Goal: Task Accomplishment & Management: Use online tool/utility

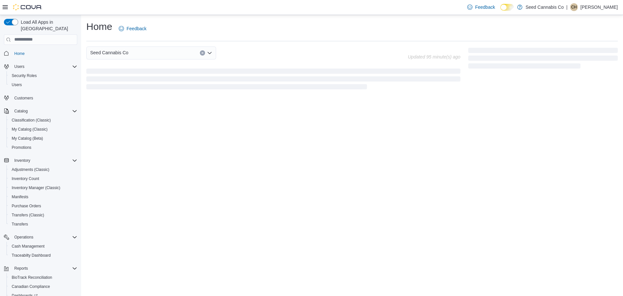
scroll to position [48, 0]
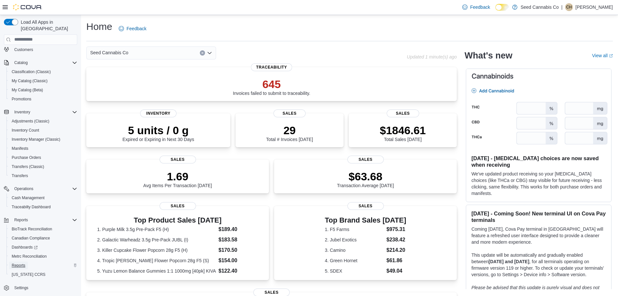
click at [21, 262] on span "Reports" at bounding box center [19, 264] width 14 height 5
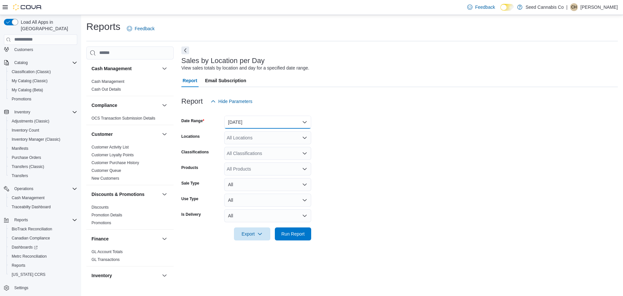
click at [261, 122] on button "[DATE]" at bounding box center [267, 122] width 87 height 13
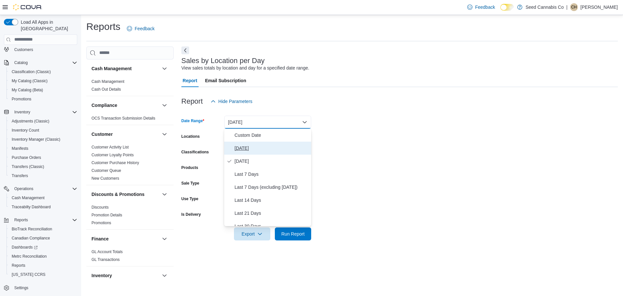
click at [254, 148] on span "[DATE]" at bounding box center [272, 148] width 74 height 8
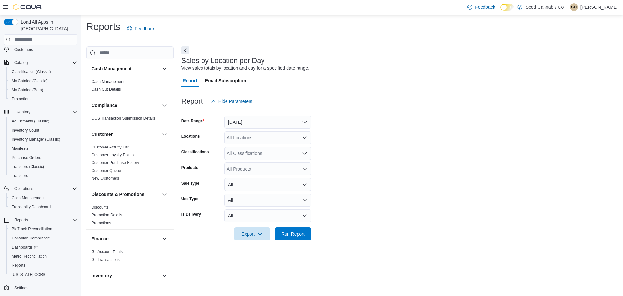
click at [339, 152] on form "Date Range [DATE] Locations All Locations Classifications All Classifications P…" at bounding box center [399, 174] width 436 height 132
click at [289, 234] on span "Run Report" at bounding box center [292, 233] width 23 height 6
